Goal: Information Seeking & Learning: Understand process/instructions

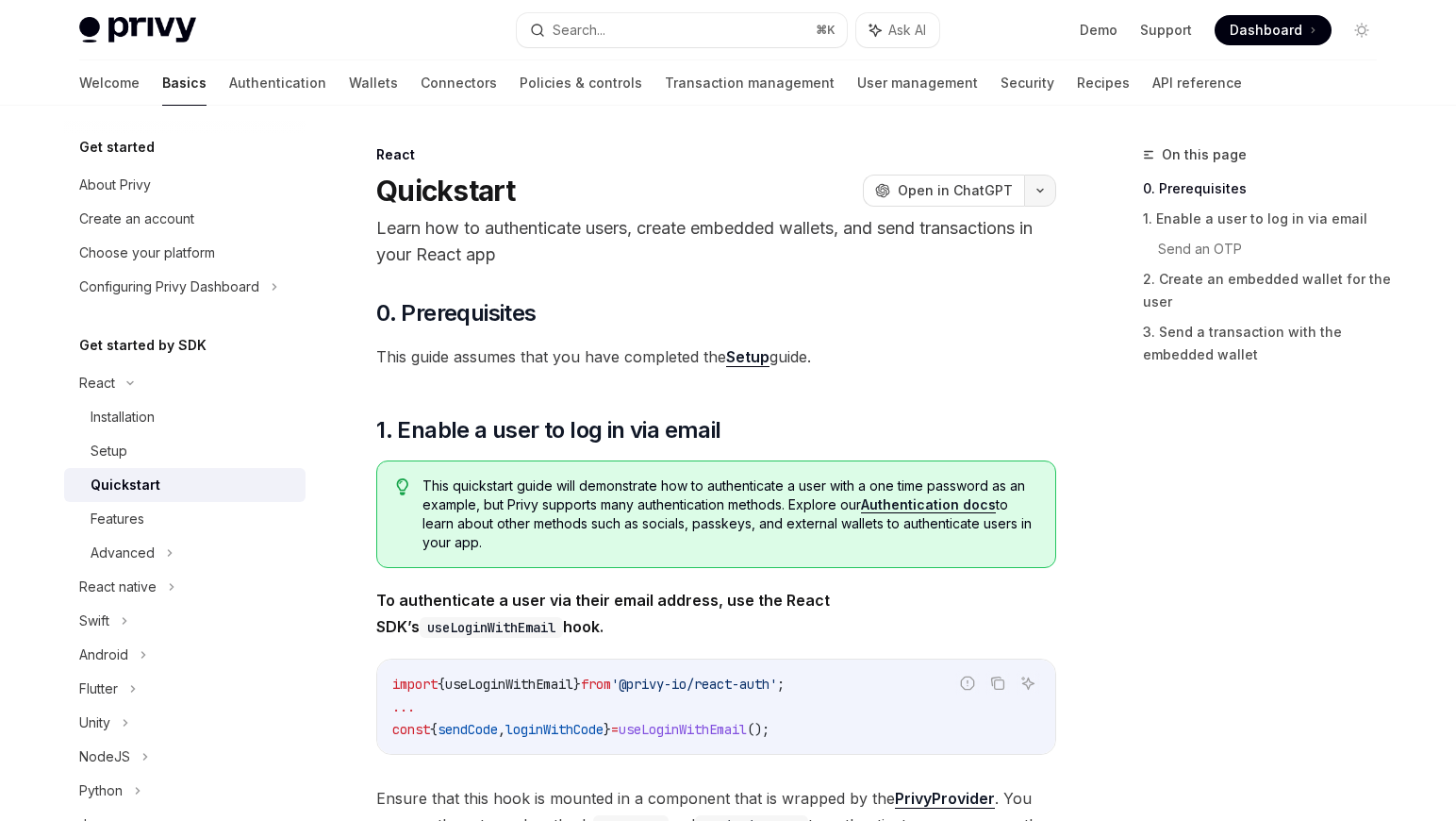
click at [1040, 192] on icon "button" at bounding box center [1041, 191] width 23 height 8
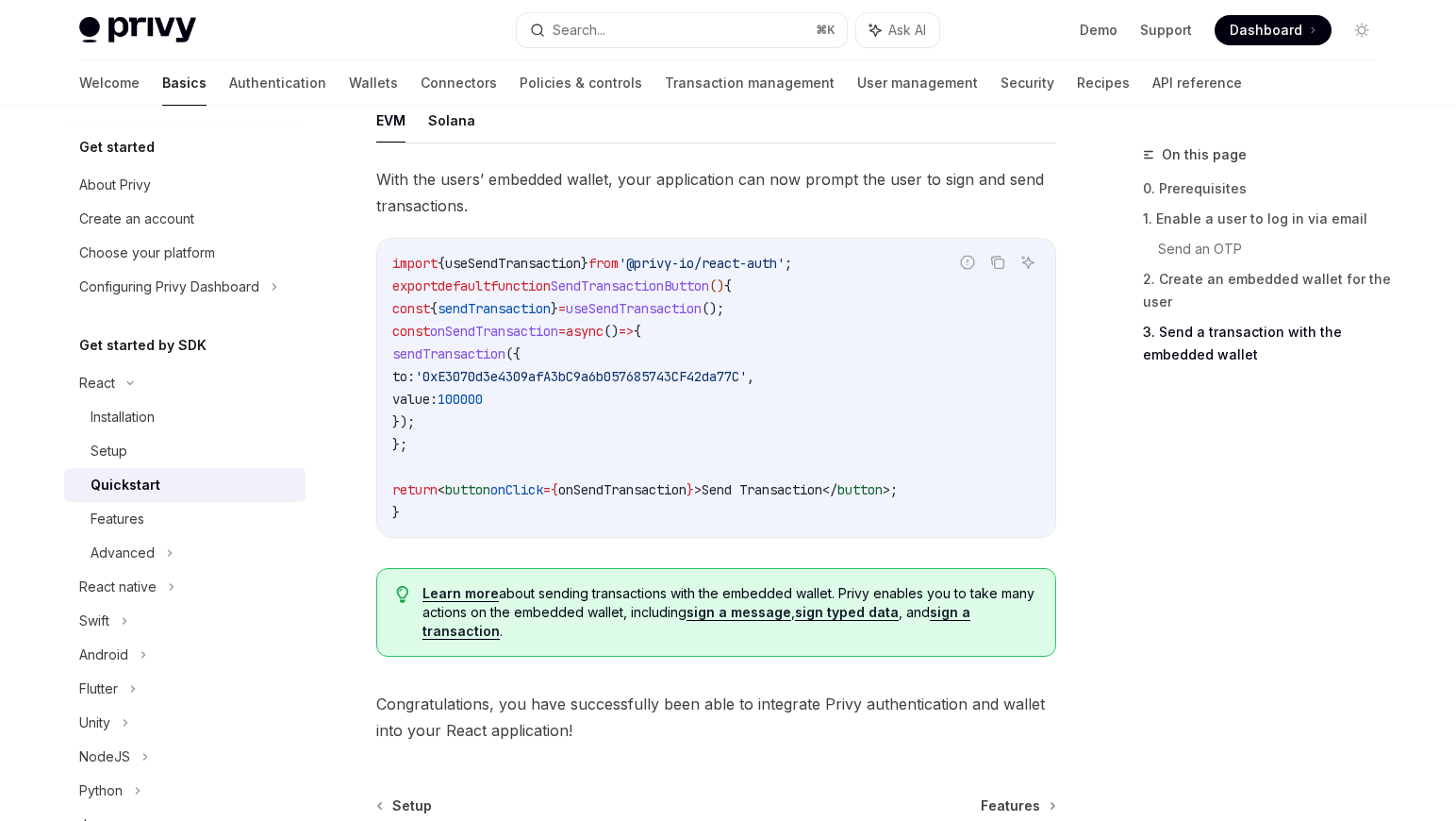
scroll to position [1712, 0]
click at [883, 495] on span "button" at bounding box center [859, 489] width 45 height 17
click at [866, 515] on code "import { useSendTransaction } from '@privy-io/react-auth' ; export default func…" at bounding box center [716, 387] width 648 height 272
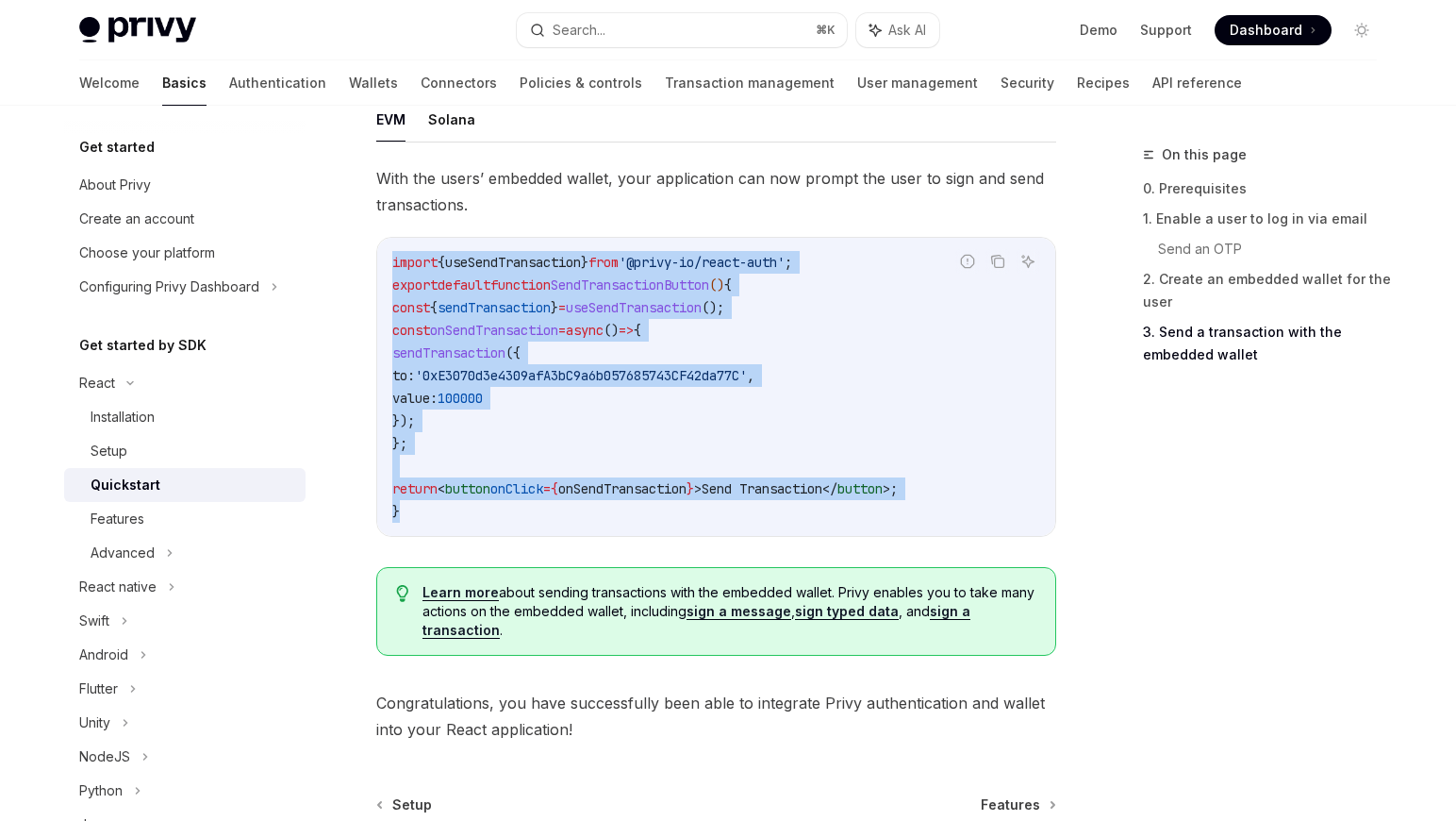
drag, startPoint x: 516, startPoint y: 531, endPoint x: 391, endPoint y: 274, distance: 285.8
click at [391, 274] on div "import { useSendTransaction } from '@privy-io/react-auth' ; export default func…" at bounding box center [716, 387] width 678 height 298
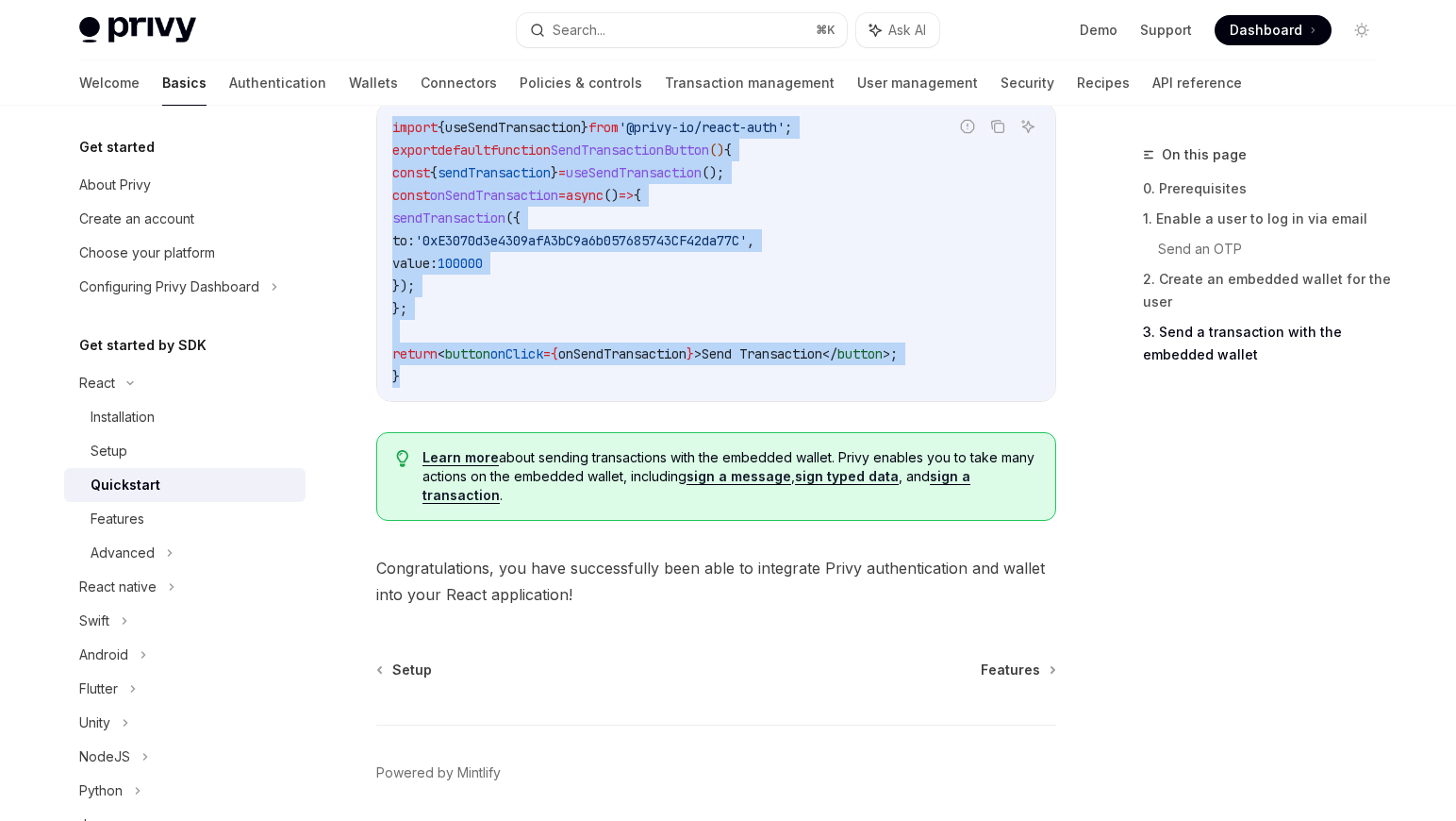
scroll to position [1921, 0]
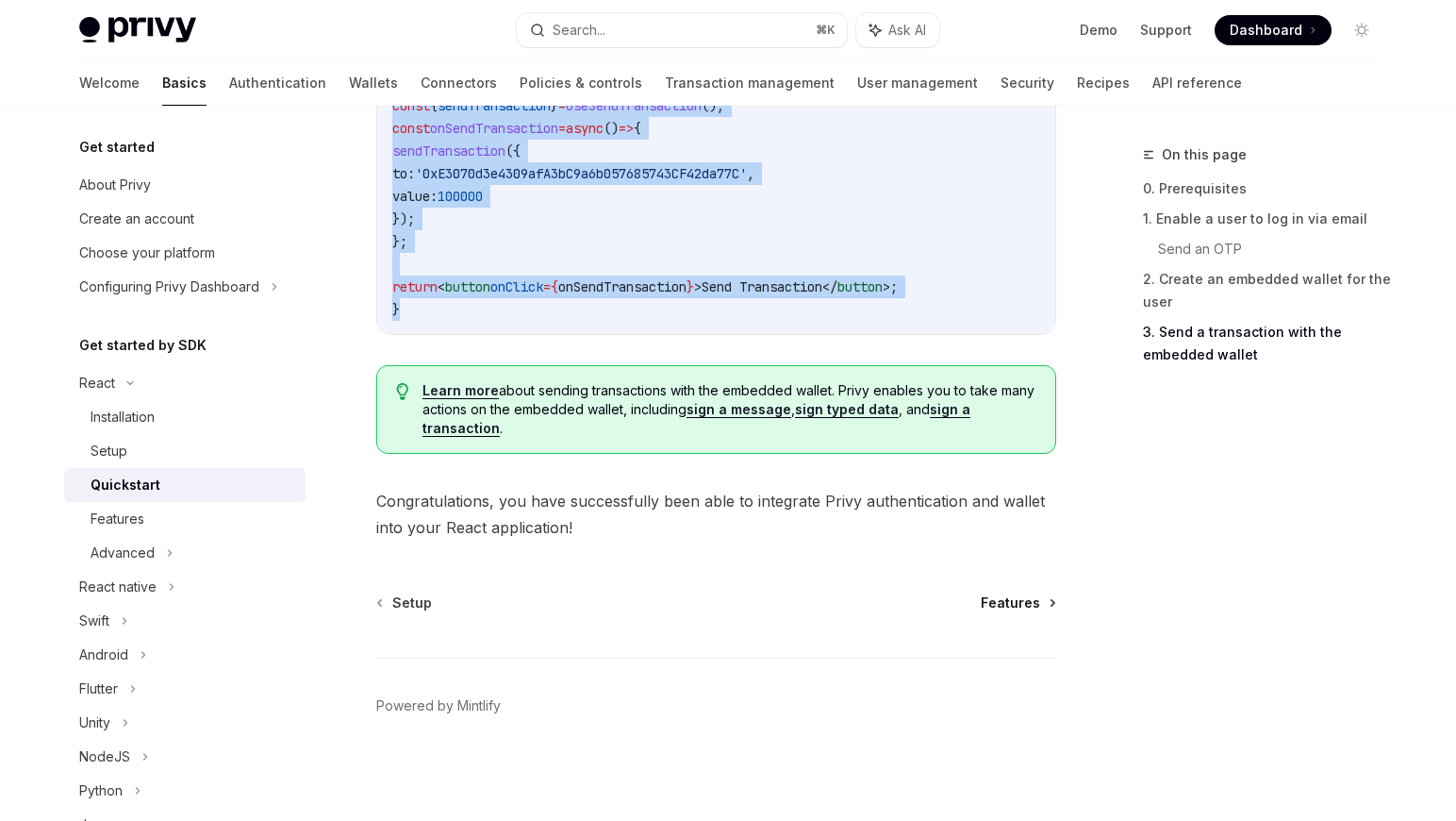
click at [1027, 602] on span "Features" at bounding box center [1010, 602] width 59 height 19
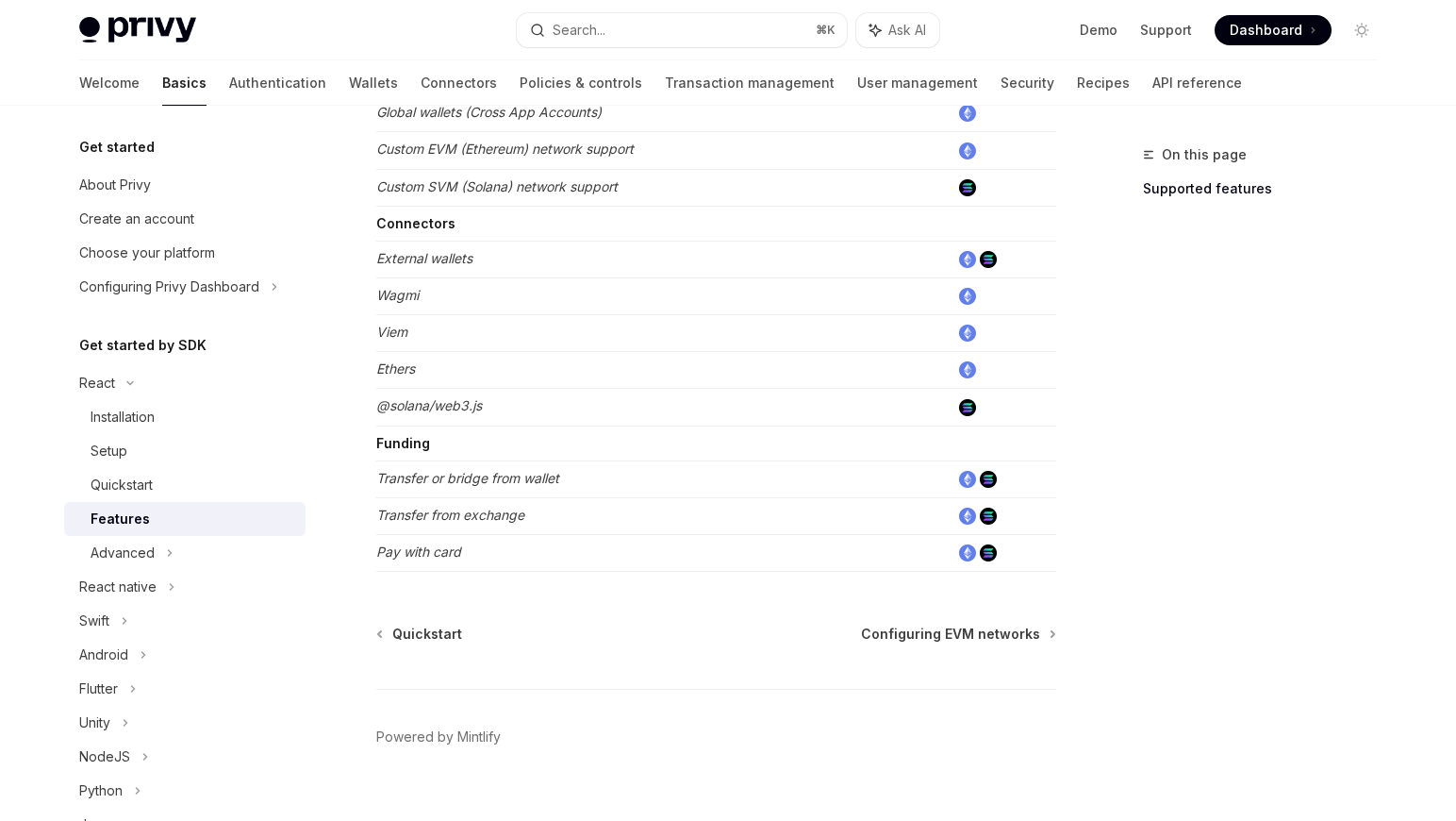
scroll to position [1187, 0]
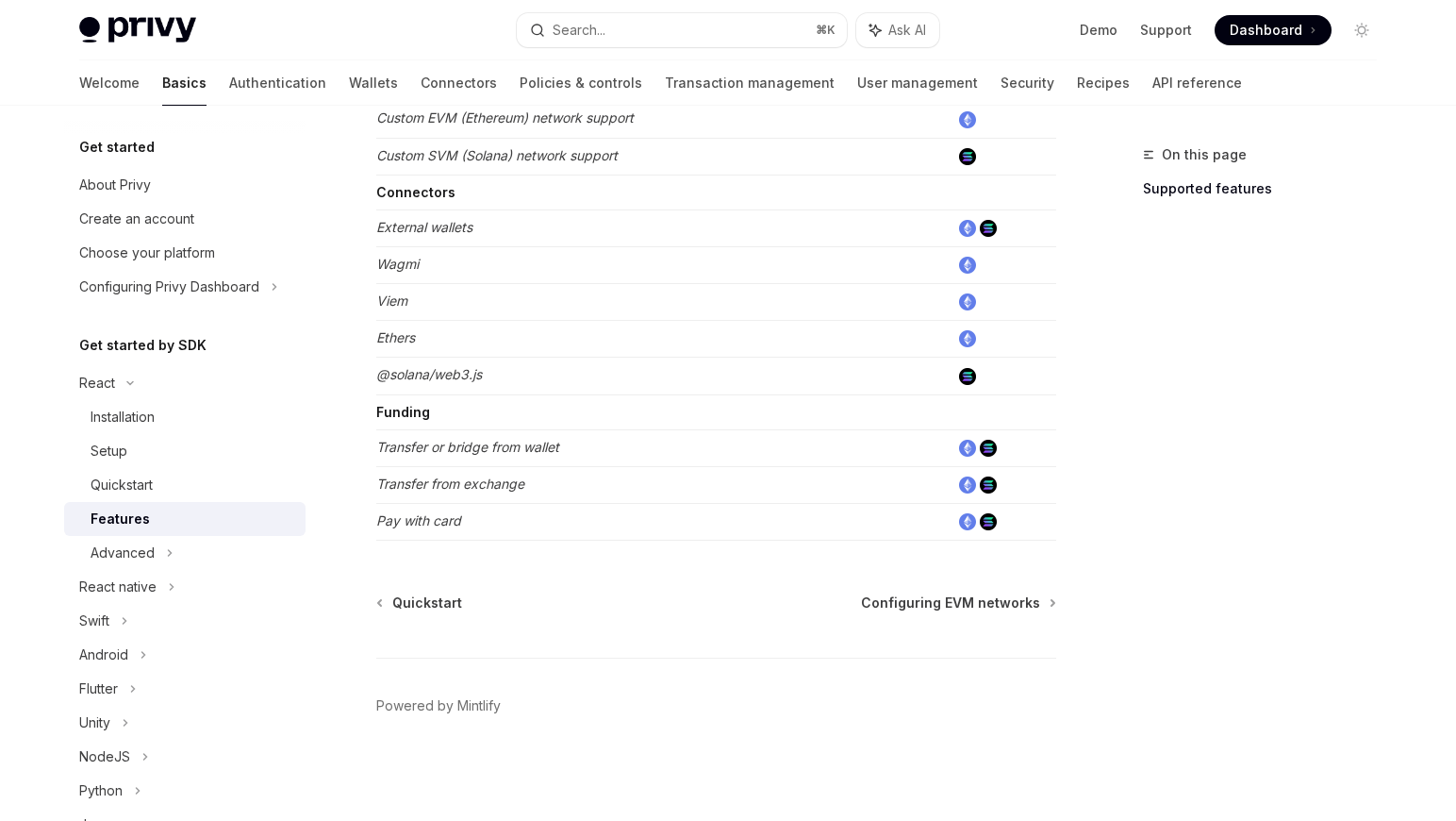
click at [943, 618] on div "Quickstart Configuring EVM networks Powered by [PERSON_NAME]" at bounding box center [716, 706] width 680 height 227
click at [947, 606] on span "Configuring EVM networks" at bounding box center [951, 602] width 179 height 19
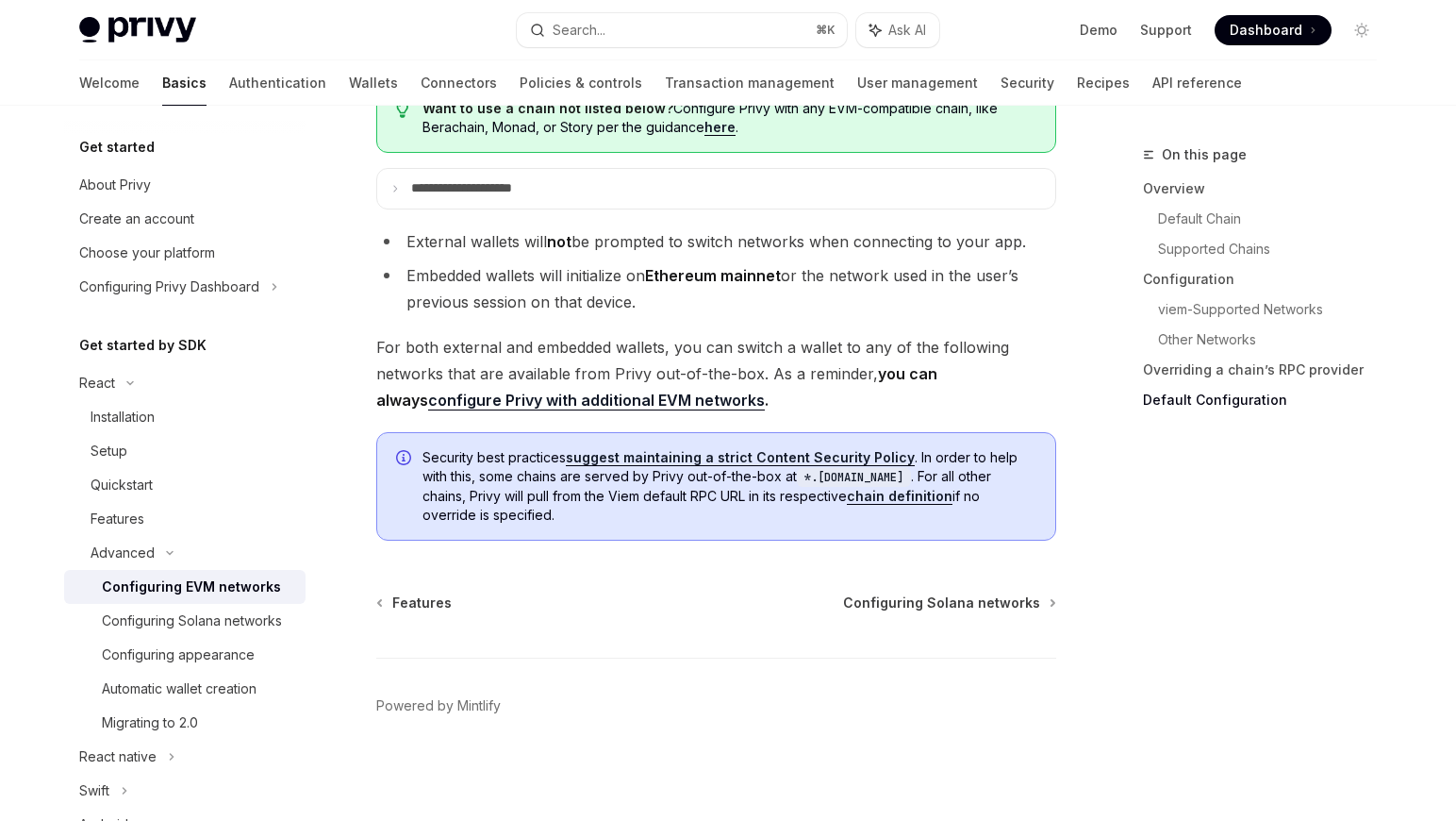
scroll to position [4875, 0]
click at [947, 604] on span "Configuring Solana networks" at bounding box center [941, 602] width 197 height 19
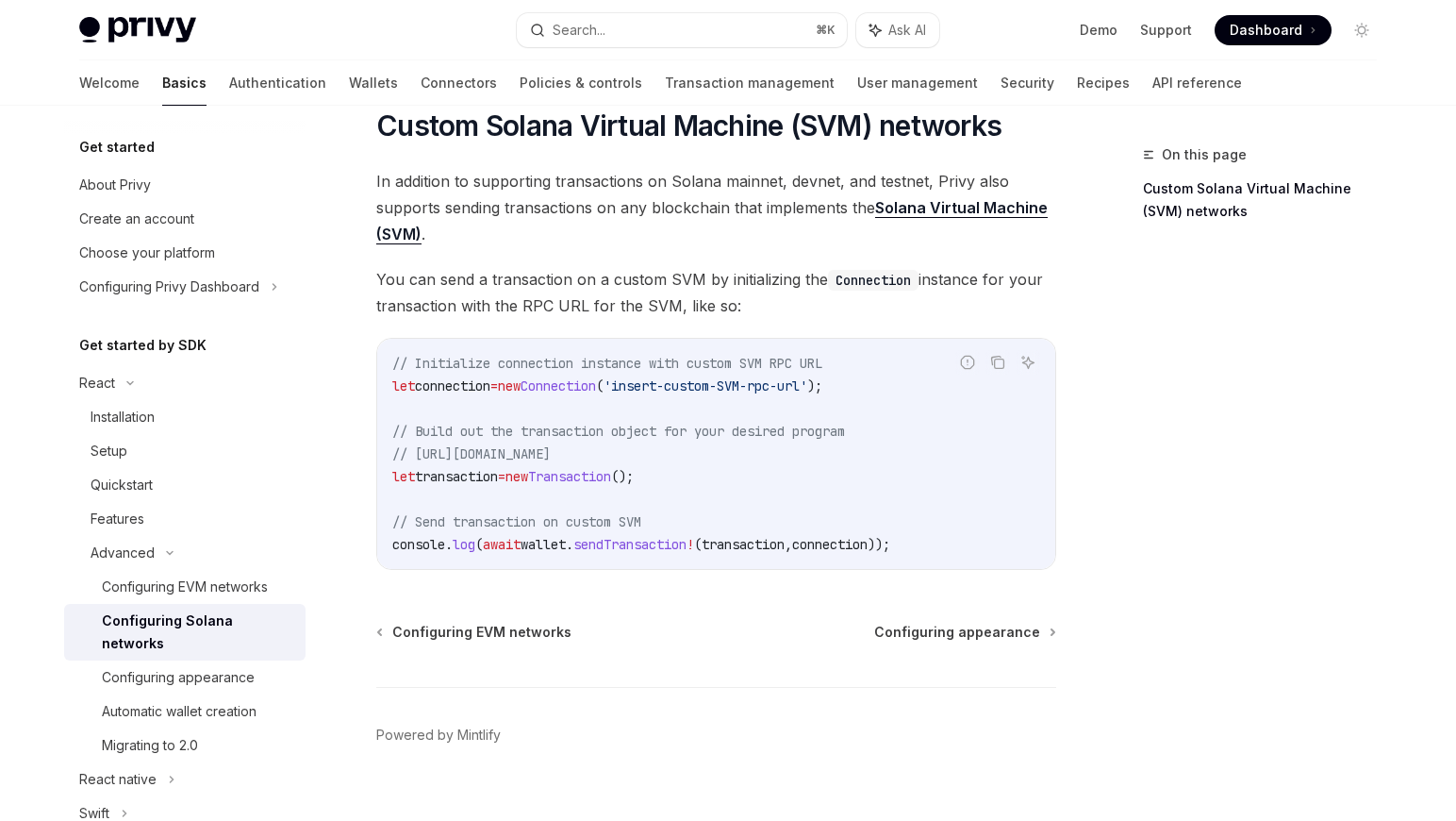
scroll to position [807, 0]
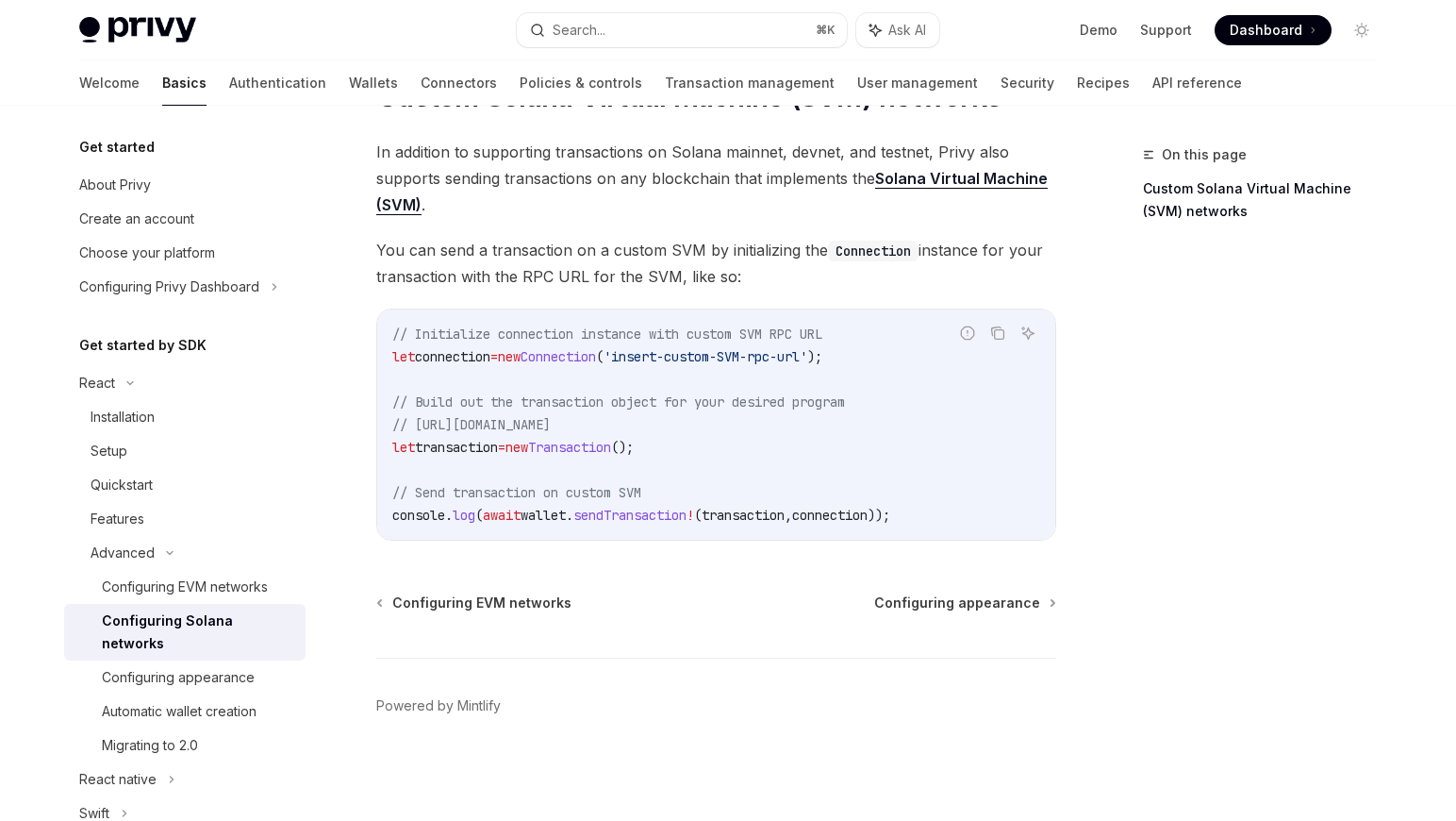
click at [947, 604] on span "Configuring appearance" at bounding box center [958, 602] width 166 height 19
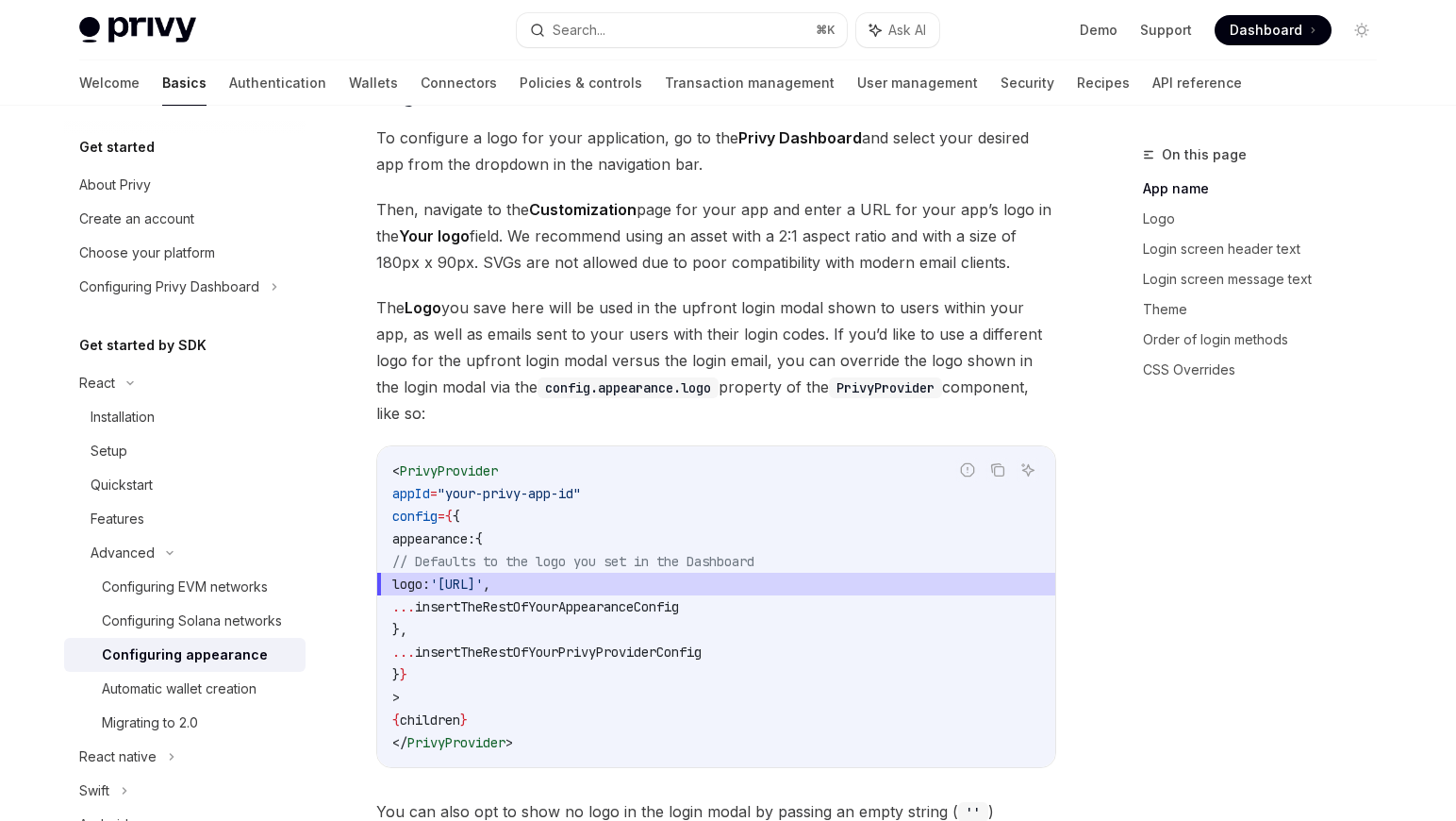
scroll to position [745, 0]
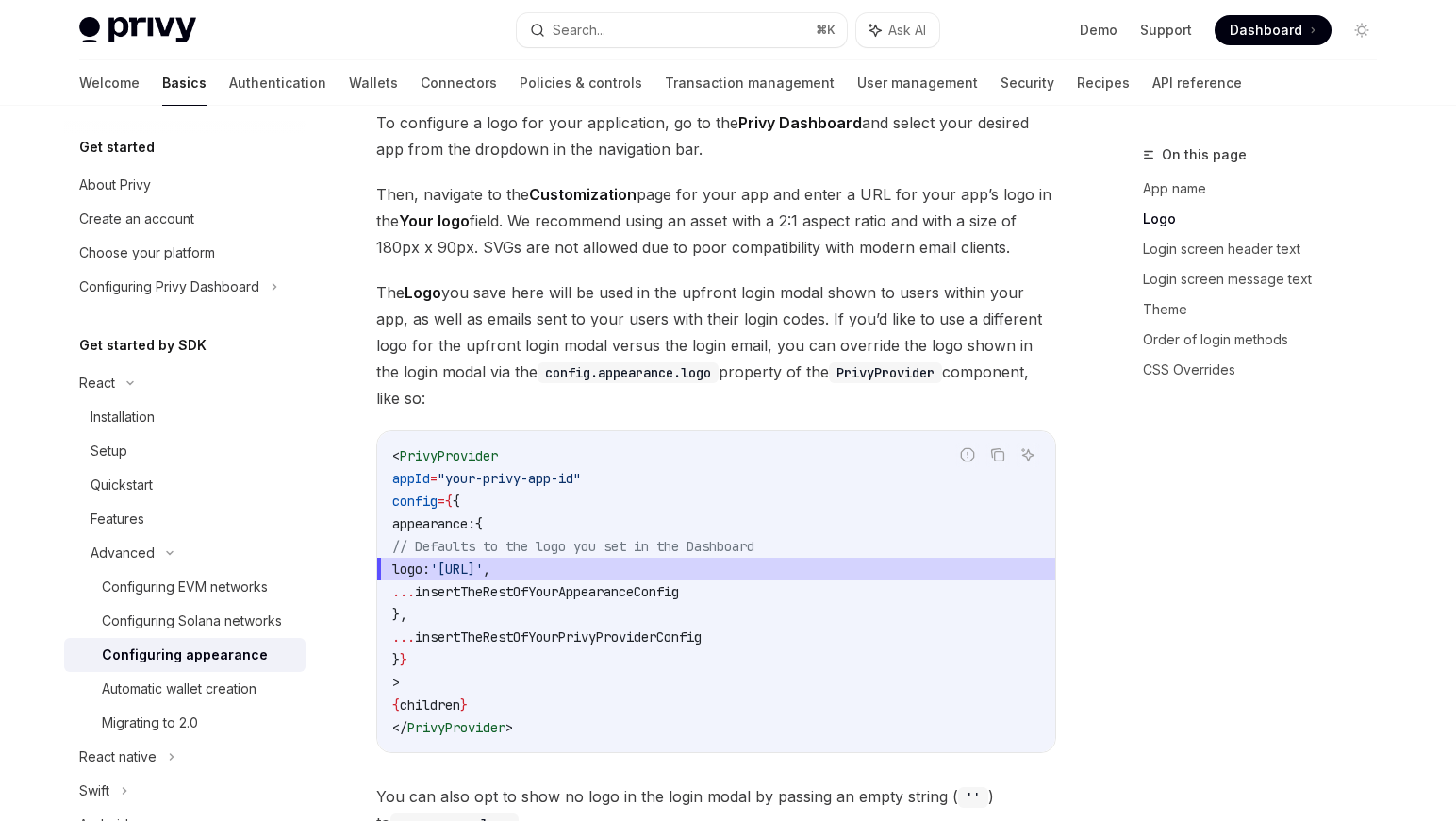
click at [947, 604] on code "< PrivyProvider appId = "your-privy-app-id" config = { { appearance: { // Defau…" at bounding box center [716, 591] width 648 height 294
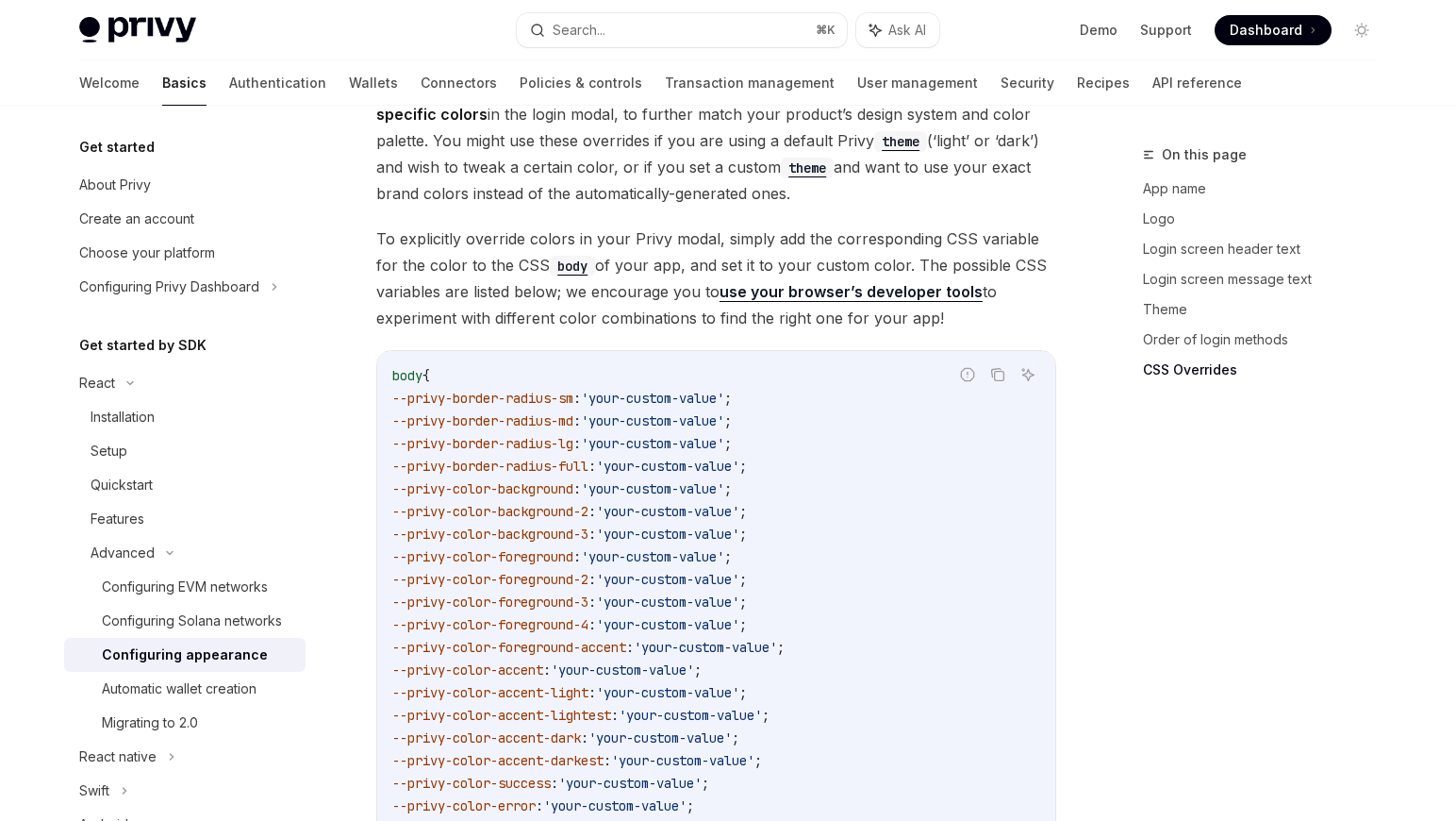
scroll to position [4811, 0]
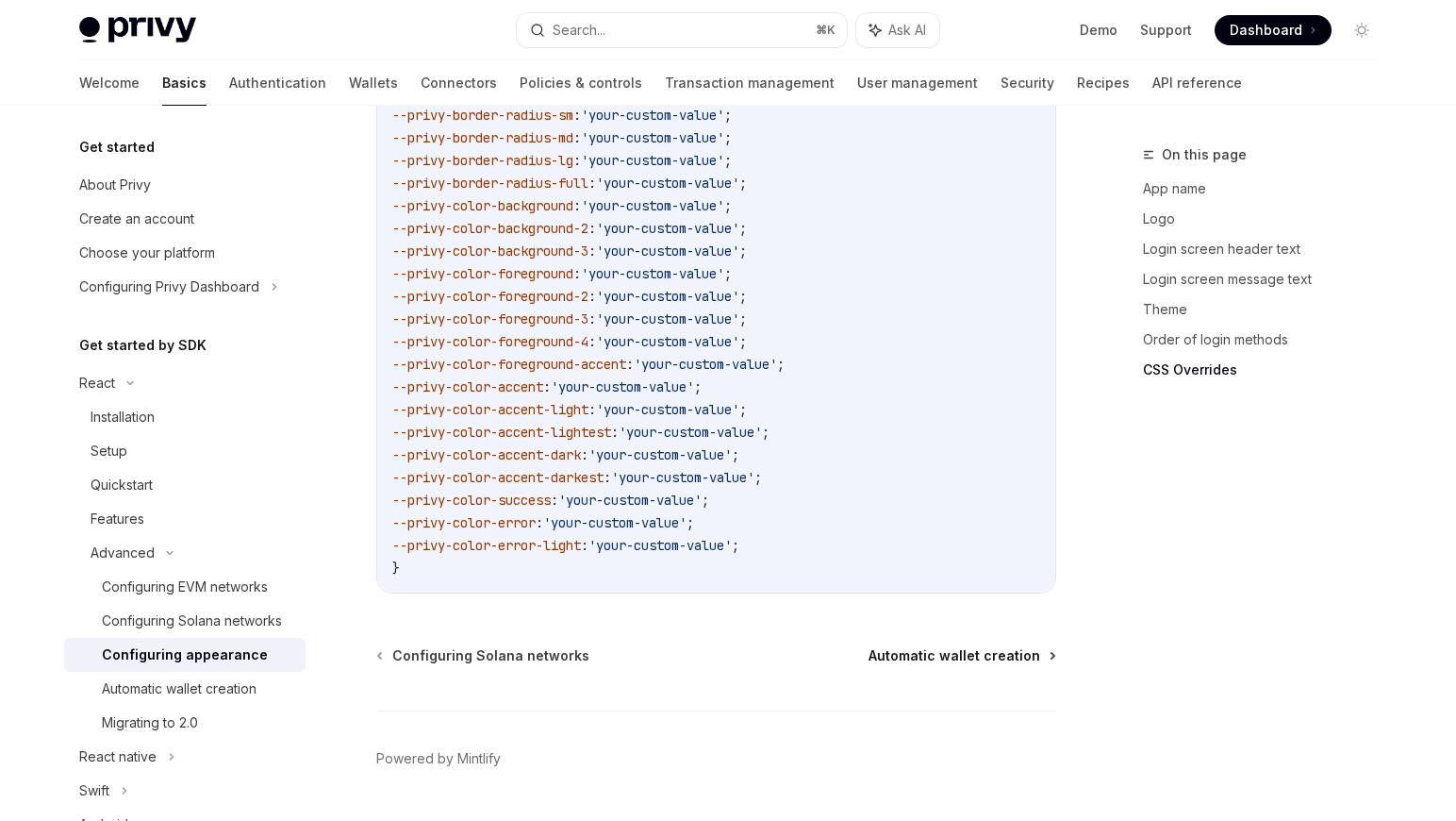
click at [947, 646] on span "Automatic wallet creation" at bounding box center [955, 656] width 172 height 19
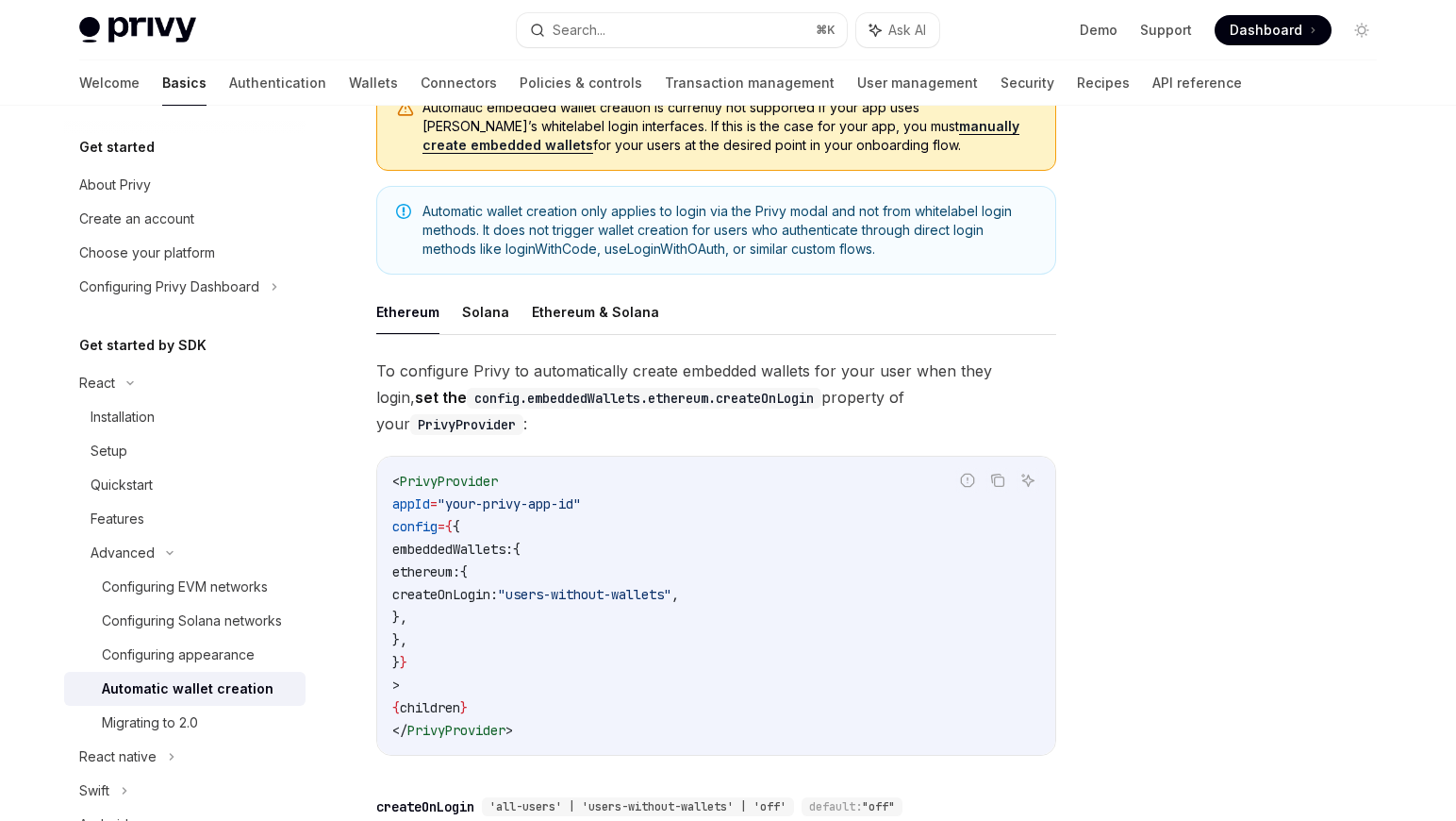
scroll to position [640, 0]
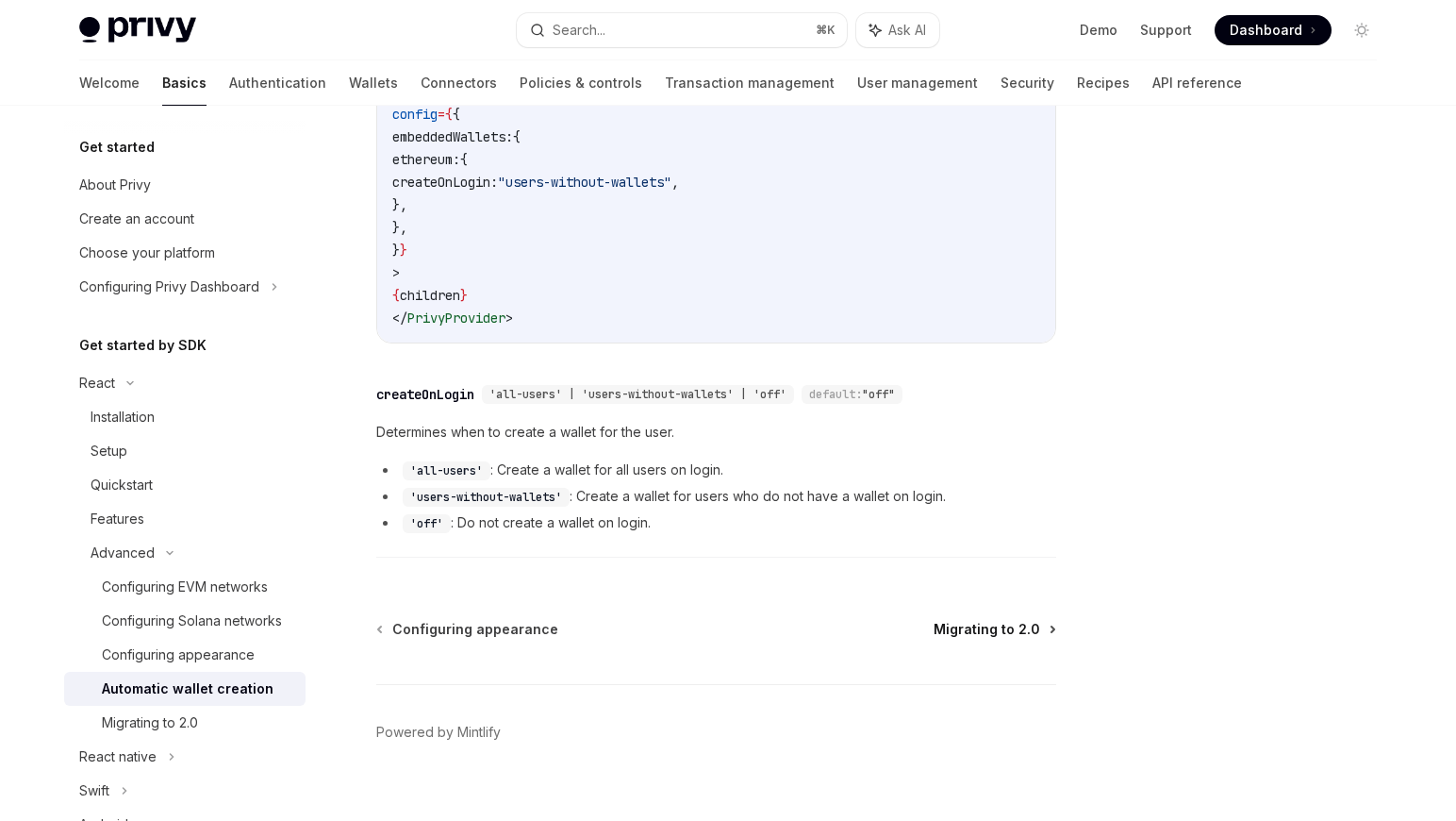
click at [970, 620] on span "Migrating to 2.0" at bounding box center [987, 629] width 107 height 19
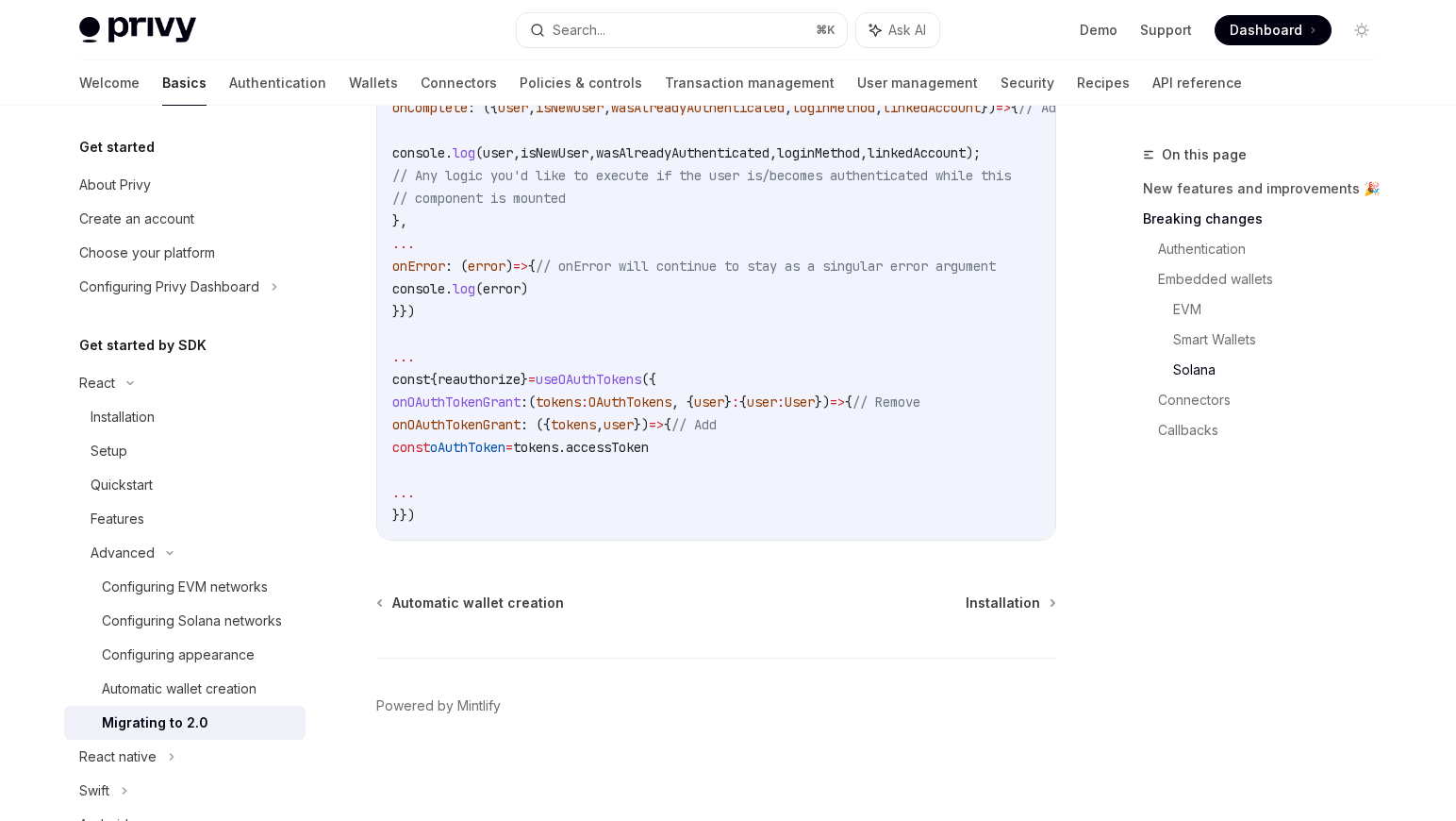
scroll to position [5541, 0]
click at [1012, 603] on span "Installation" at bounding box center [1003, 602] width 74 height 19
type textarea "*"
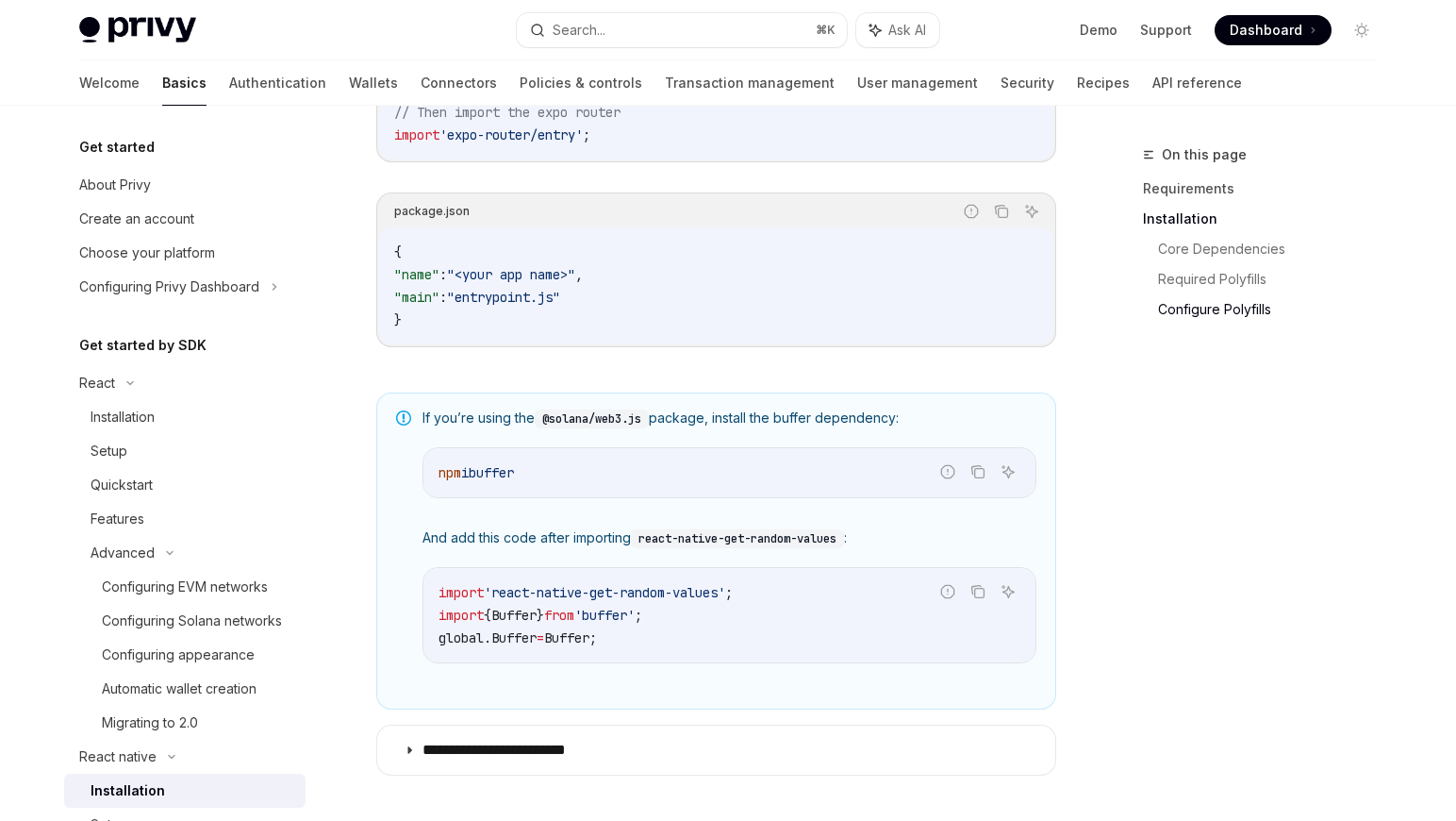
scroll to position [1160, 0]
click at [702, 486] on code "npm i buffer" at bounding box center [729, 474] width 582 height 23
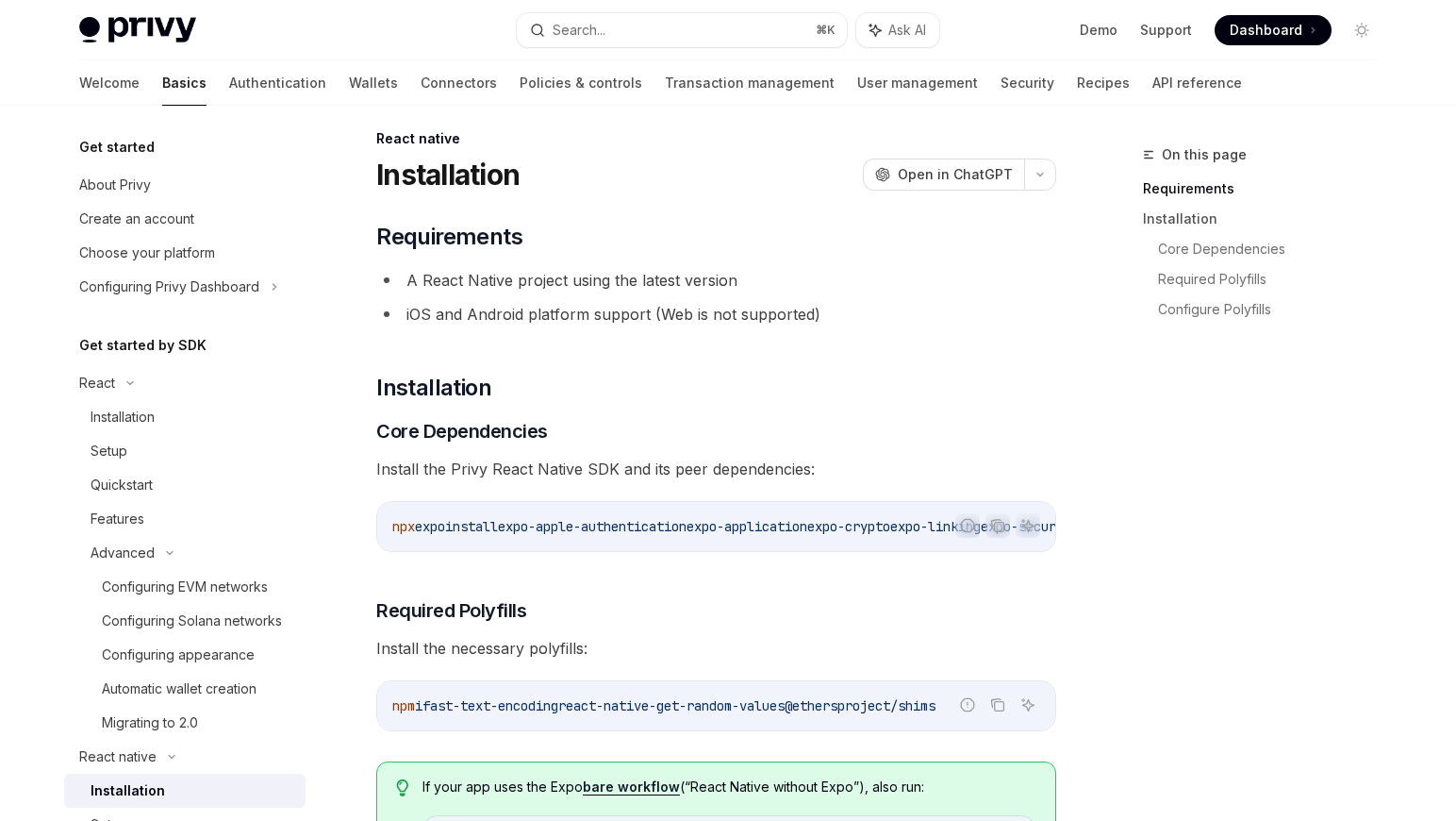
scroll to position [0, 0]
